Goal: Check status: Check status

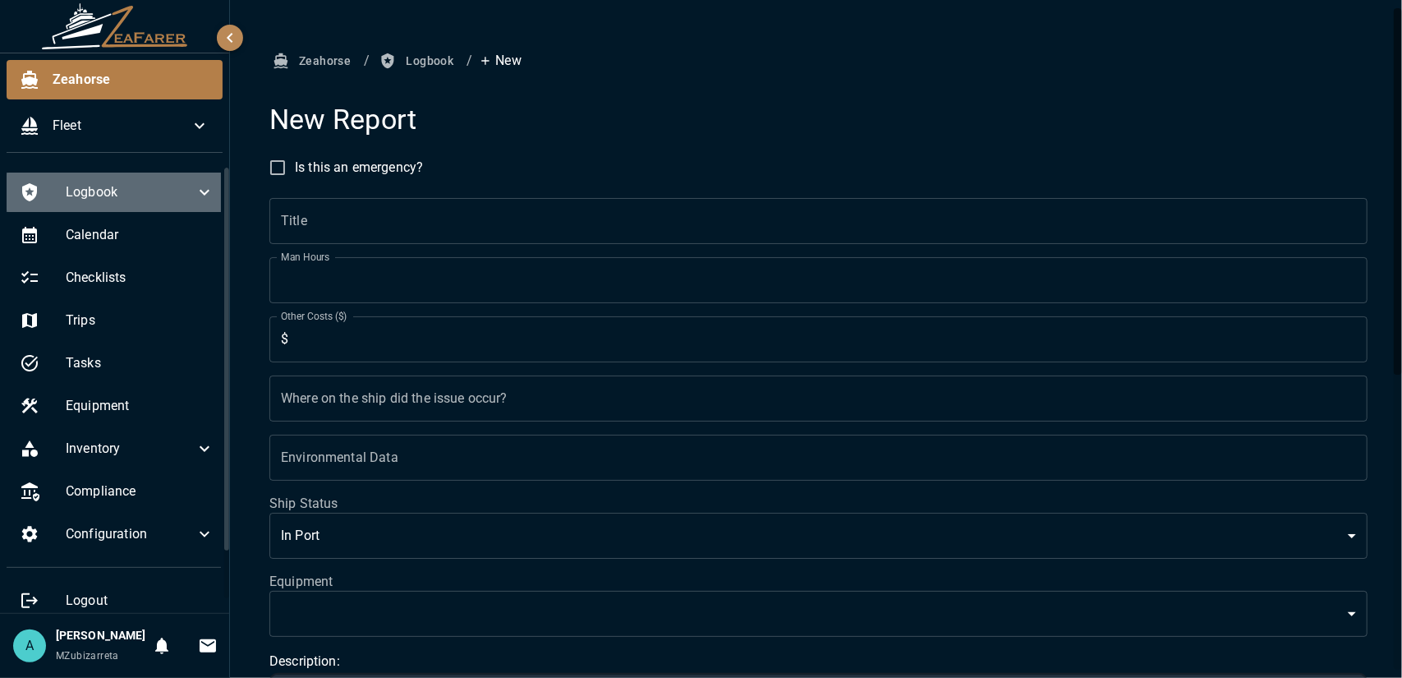
click at [195, 191] on icon at bounding box center [205, 192] width 20 height 20
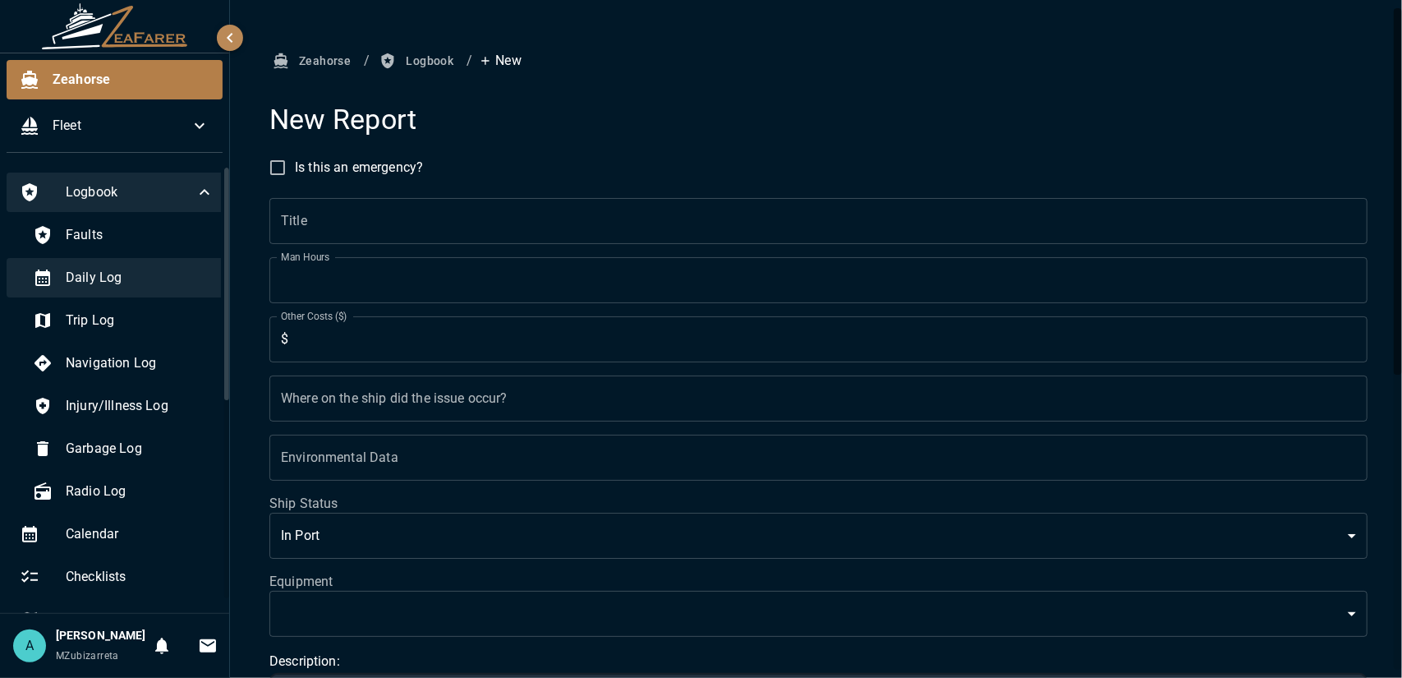
click at [178, 283] on span "Daily Log" at bounding box center [140, 278] width 149 height 20
